Goal: Information Seeking & Learning: Find specific fact

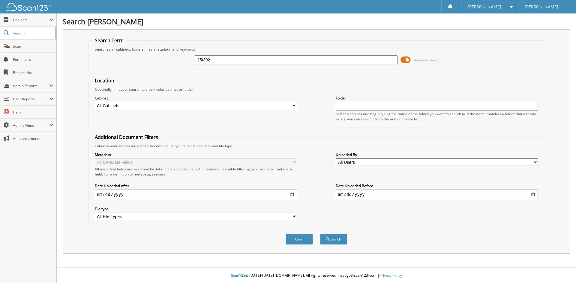
type input "25t392"
click at [320, 234] on button "Search" at bounding box center [333, 239] width 27 height 11
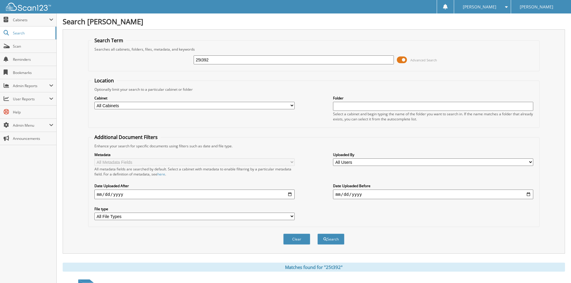
drag, startPoint x: 218, startPoint y: 62, endPoint x: 191, endPoint y: 61, distance: 27.3
click at [191, 61] on div "25t392 Advanced Search" at bounding box center [313, 60] width 445 height 16
type input "25t392"
click at [318, 234] on button "Search" at bounding box center [331, 239] width 27 height 11
click at [401, 61] on span at bounding box center [402, 59] width 10 height 9
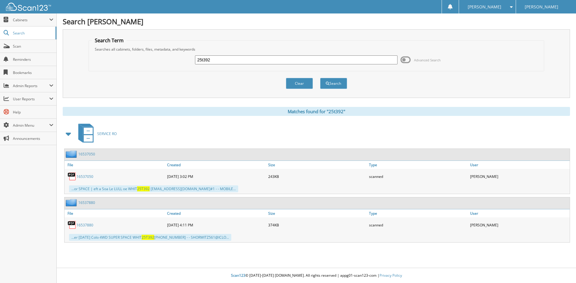
click at [405, 60] on span at bounding box center [405, 59] width 10 height 9
